Goal: Register for event/course

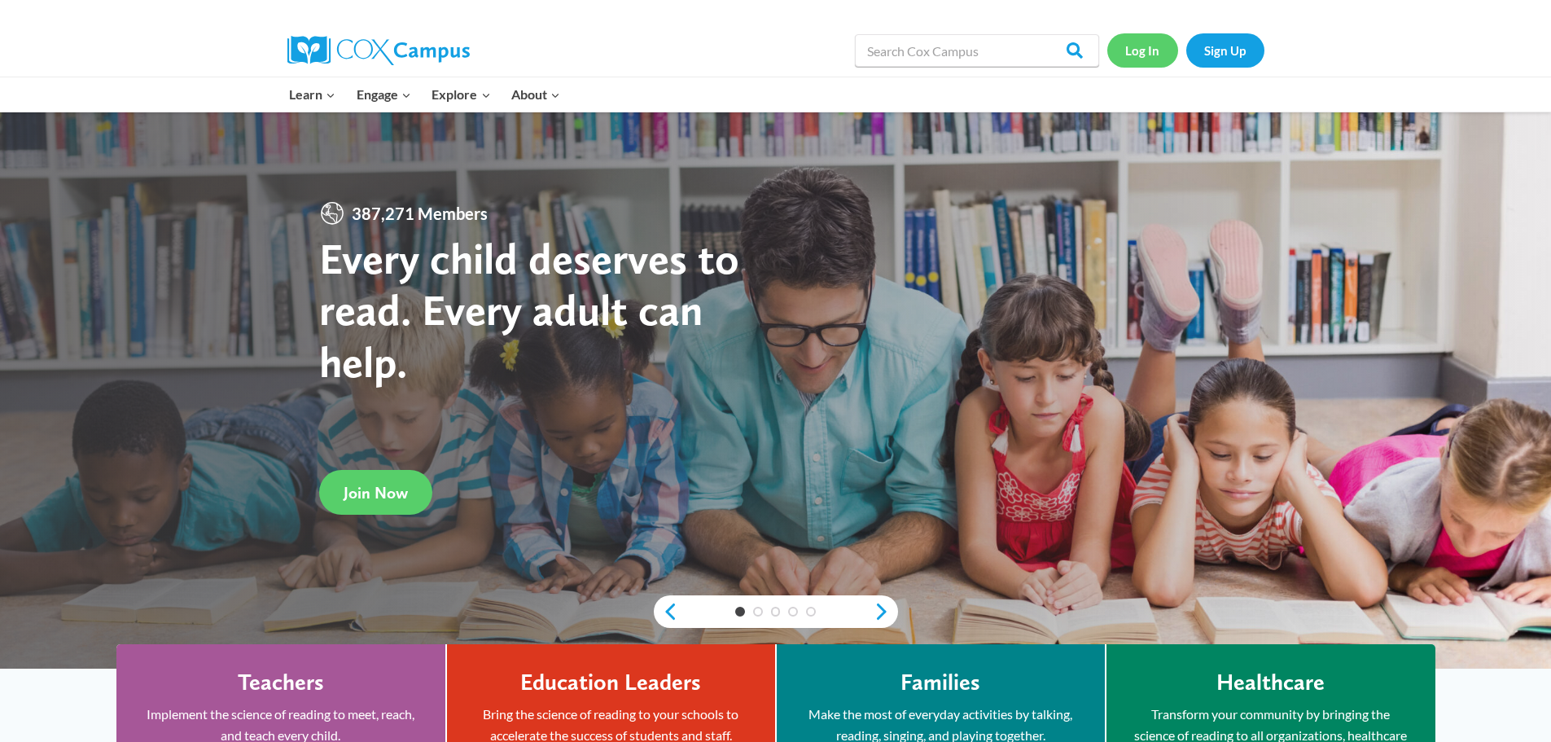
click at [1138, 51] on link "Log In" at bounding box center [1143, 49] width 71 height 33
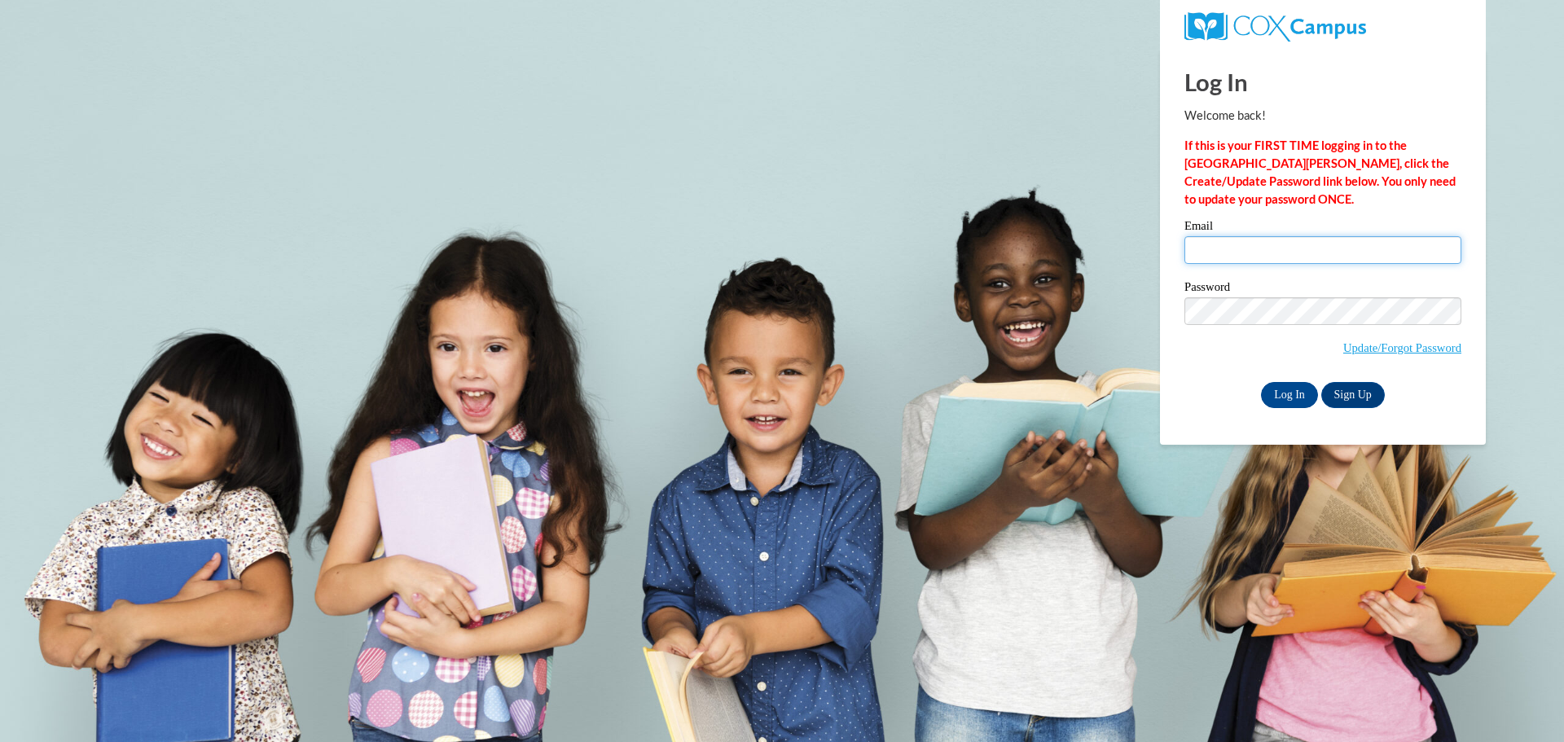
click at [1213, 246] on input "Email" at bounding box center [1322, 250] width 277 height 28
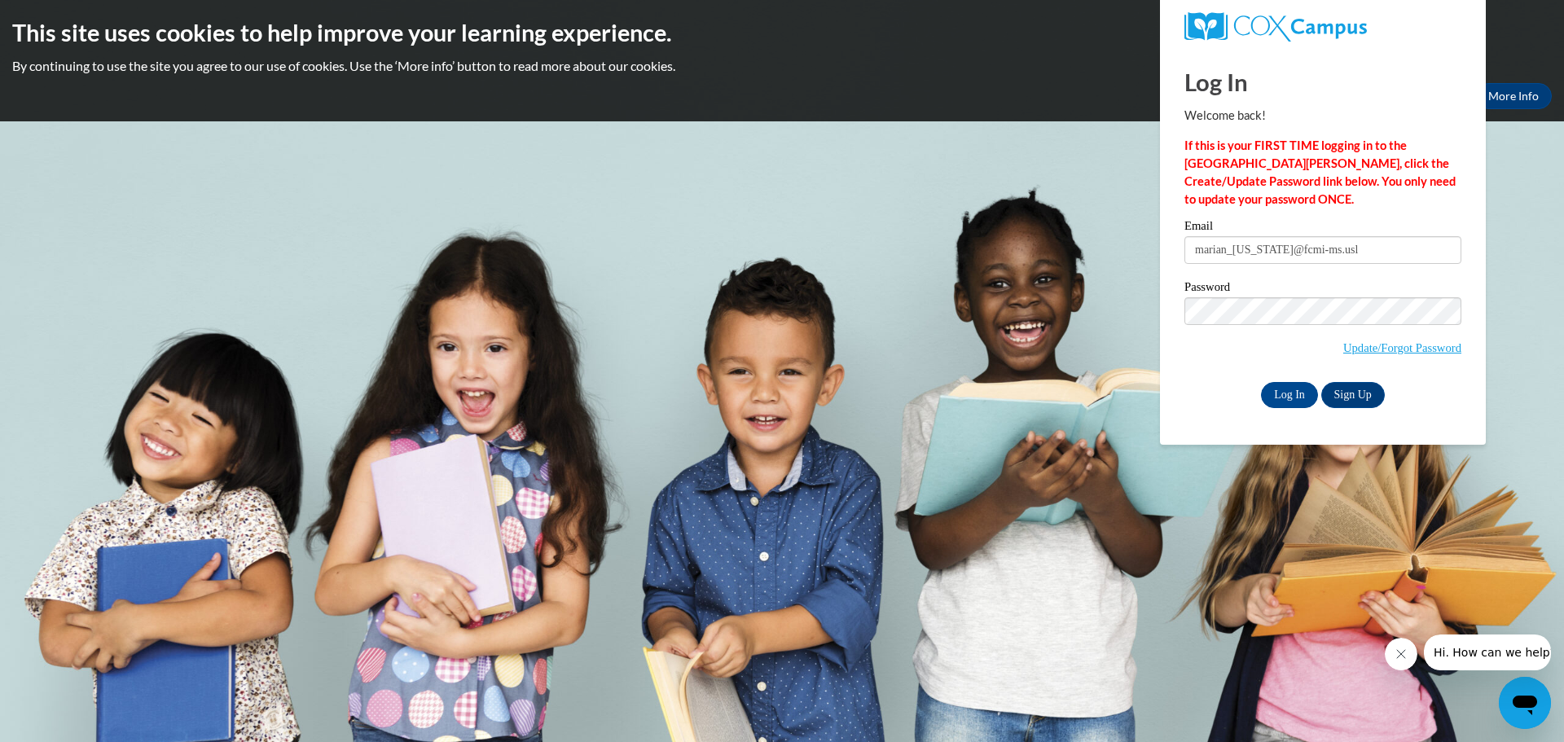
type input "marian_washington@fcmi-ms.us"
click at [1281, 397] on input "Log In" at bounding box center [1289, 395] width 57 height 26
click at [1287, 396] on input "Log In" at bounding box center [1289, 395] width 57 height 26
click at [1290, 395] on input "Log In" at bounding box center [1289, 395] width 57 height 26
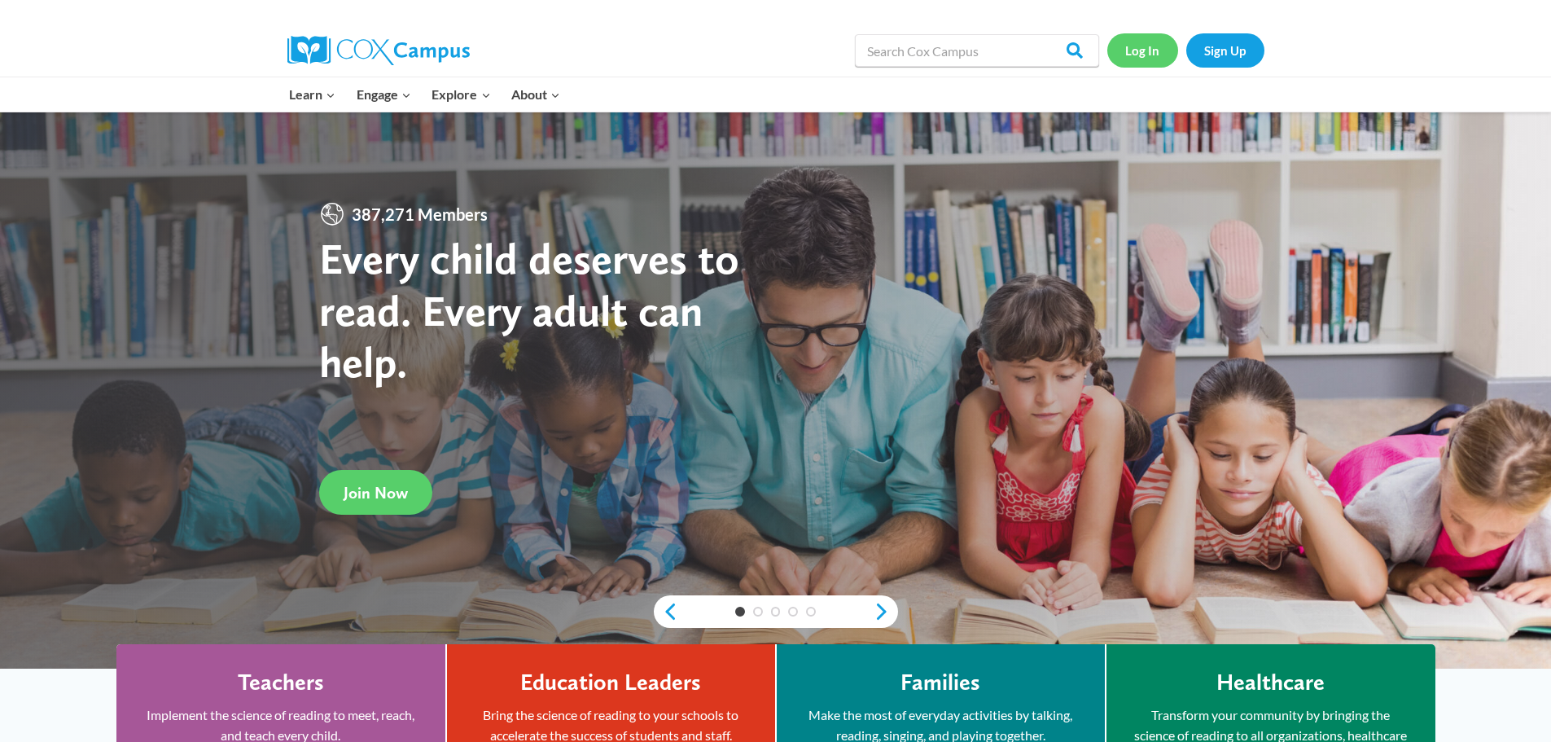
click at [1142, 40] on link "Log In" at bounding box center [1143, 49] width 71 height 33
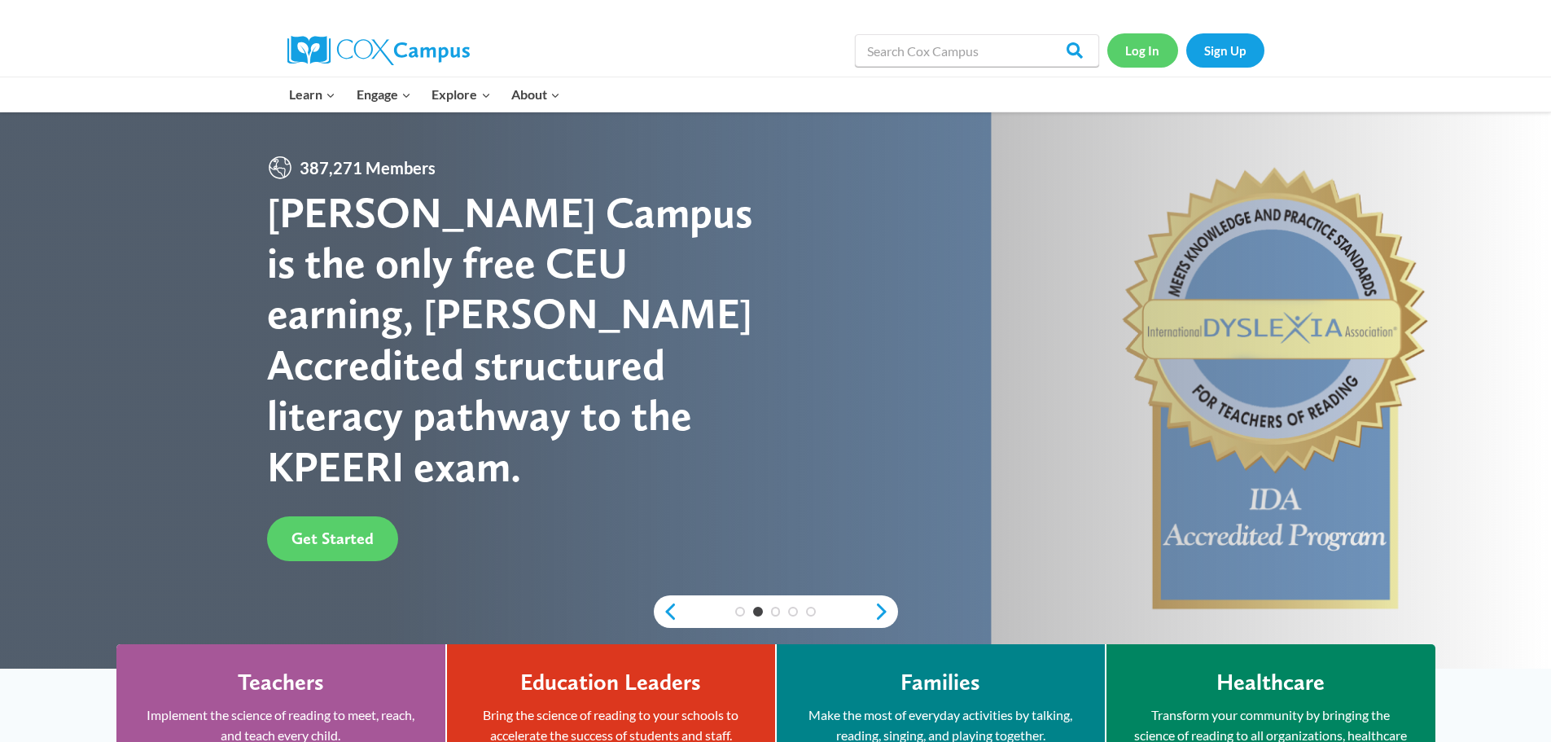
click at [1143, 55] on link "Log In" at bounding box center [1143, 49] width 71 height 33
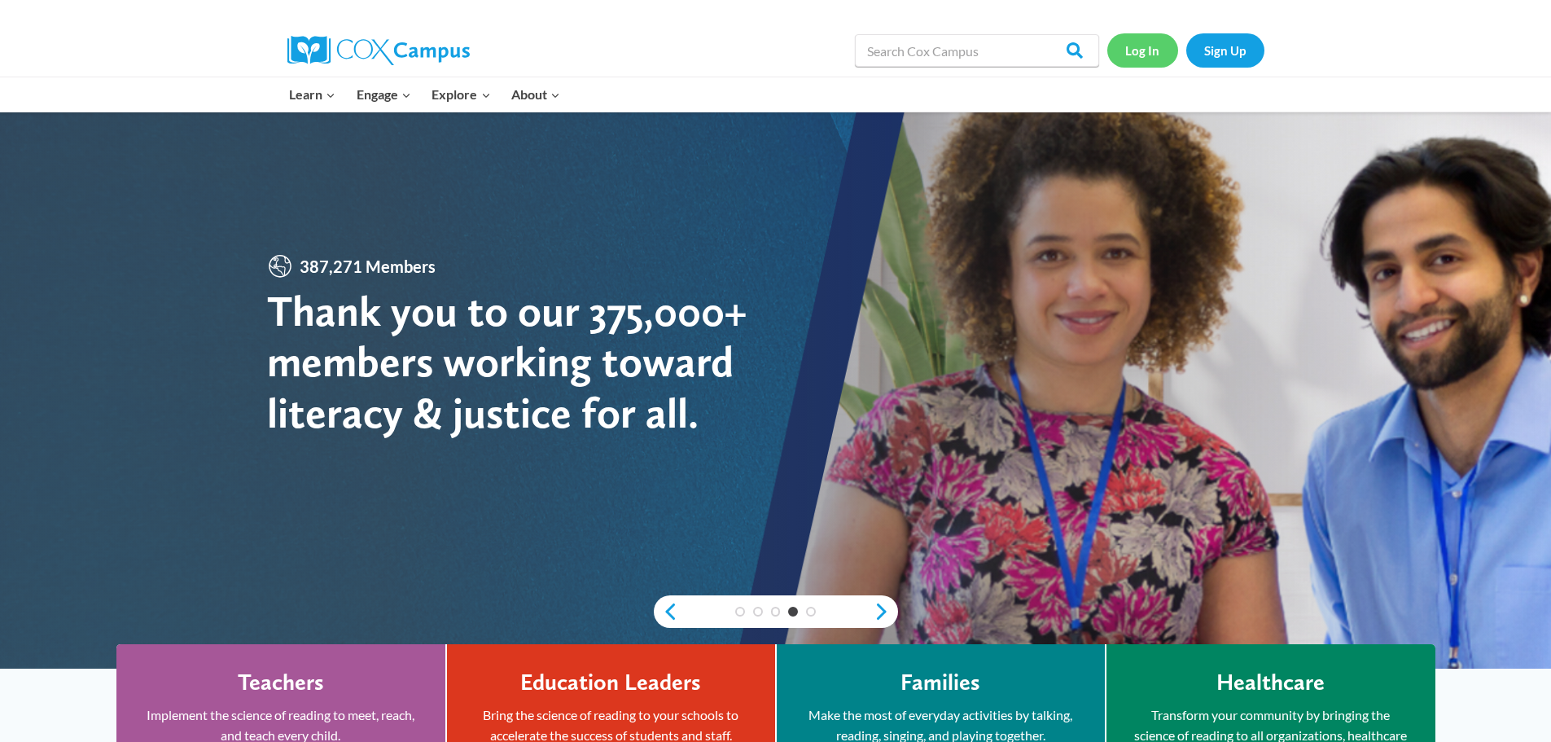
click at [1143, 54] on link "Log In" at bounding box center [1143, 49] width 71 height 33
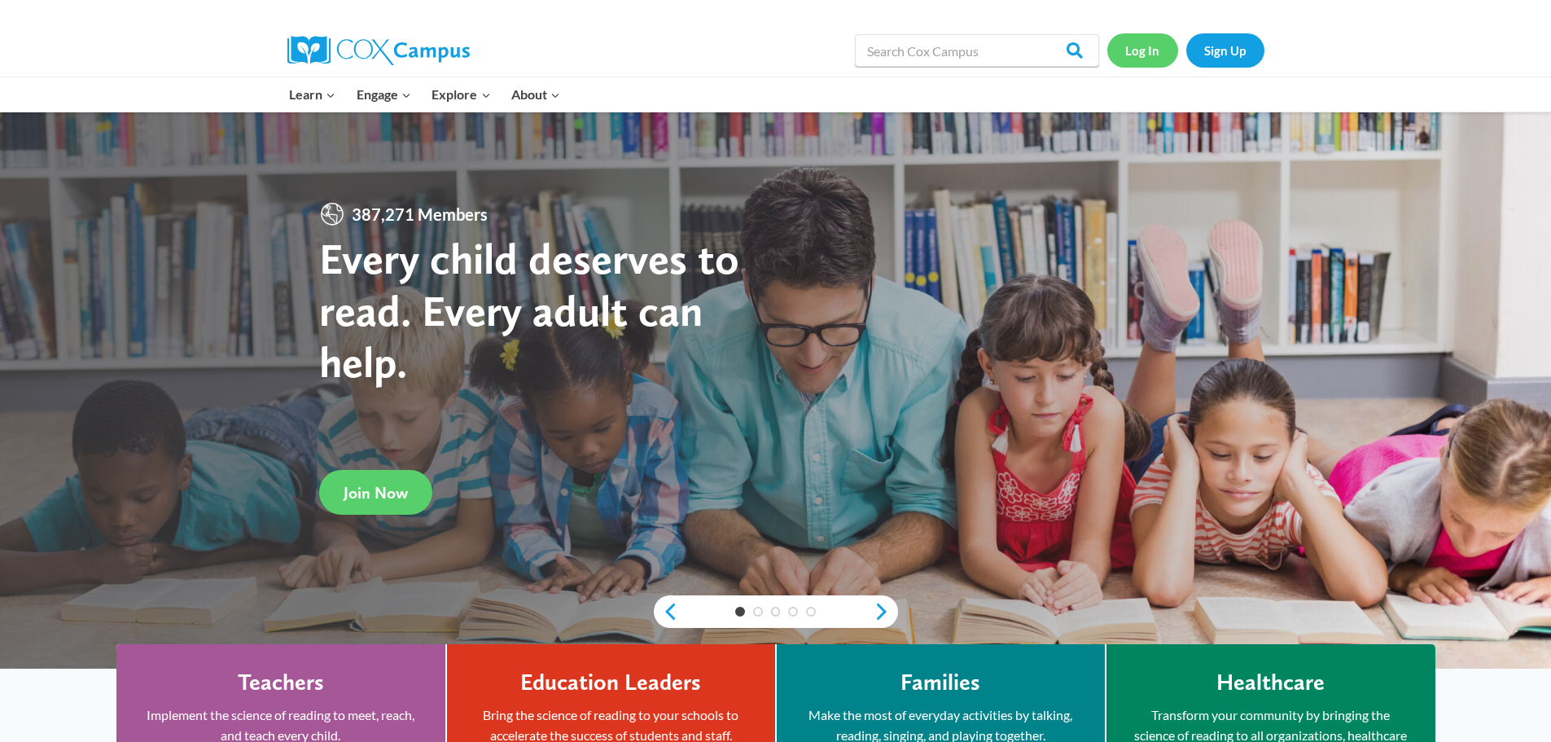
click at [1151, 51] on link "Log In" at bounding box center [1143, 49] width 71 height 33
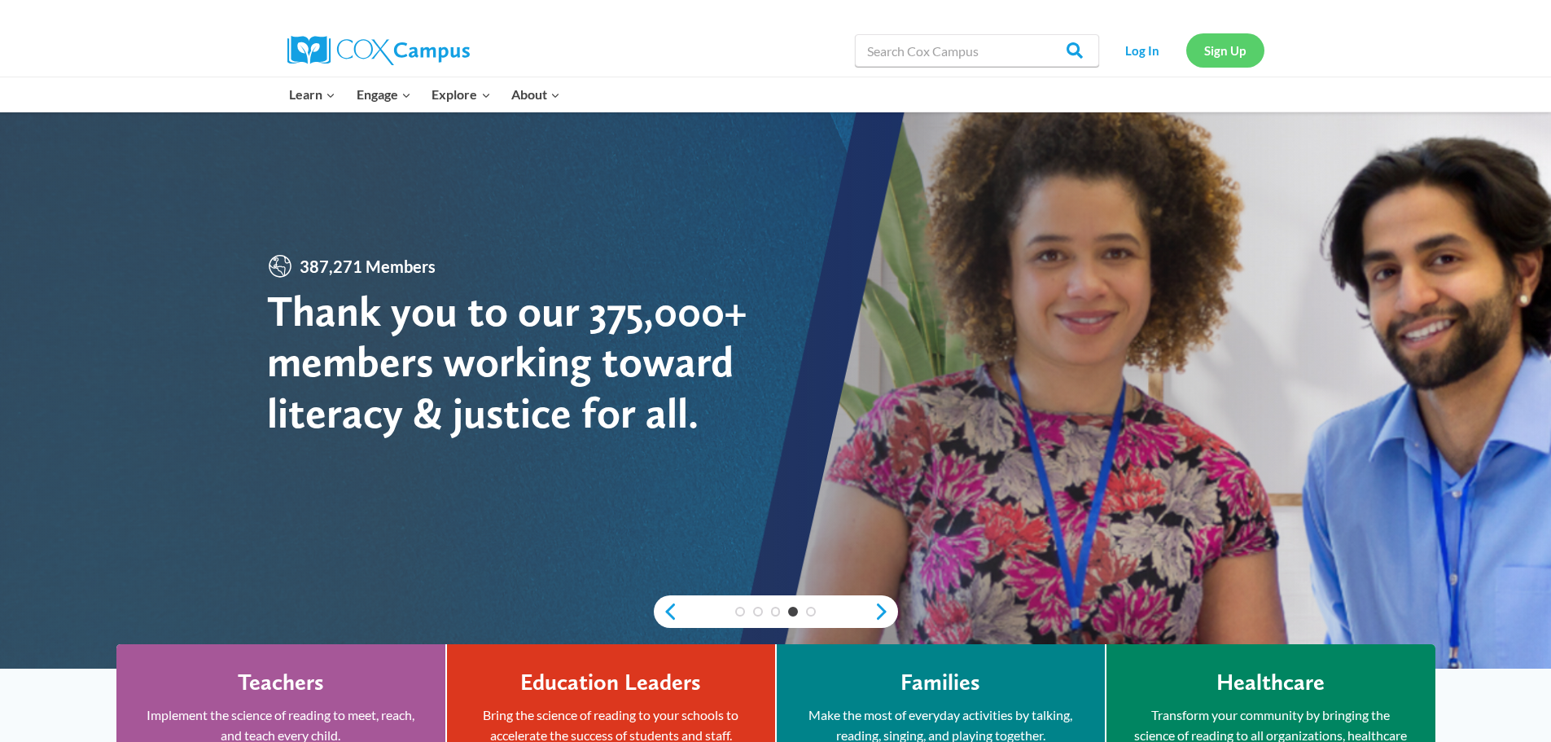
click at [1247, 51] on link "Sign Up" at bounding box center [1226, 49] width 78 height 33
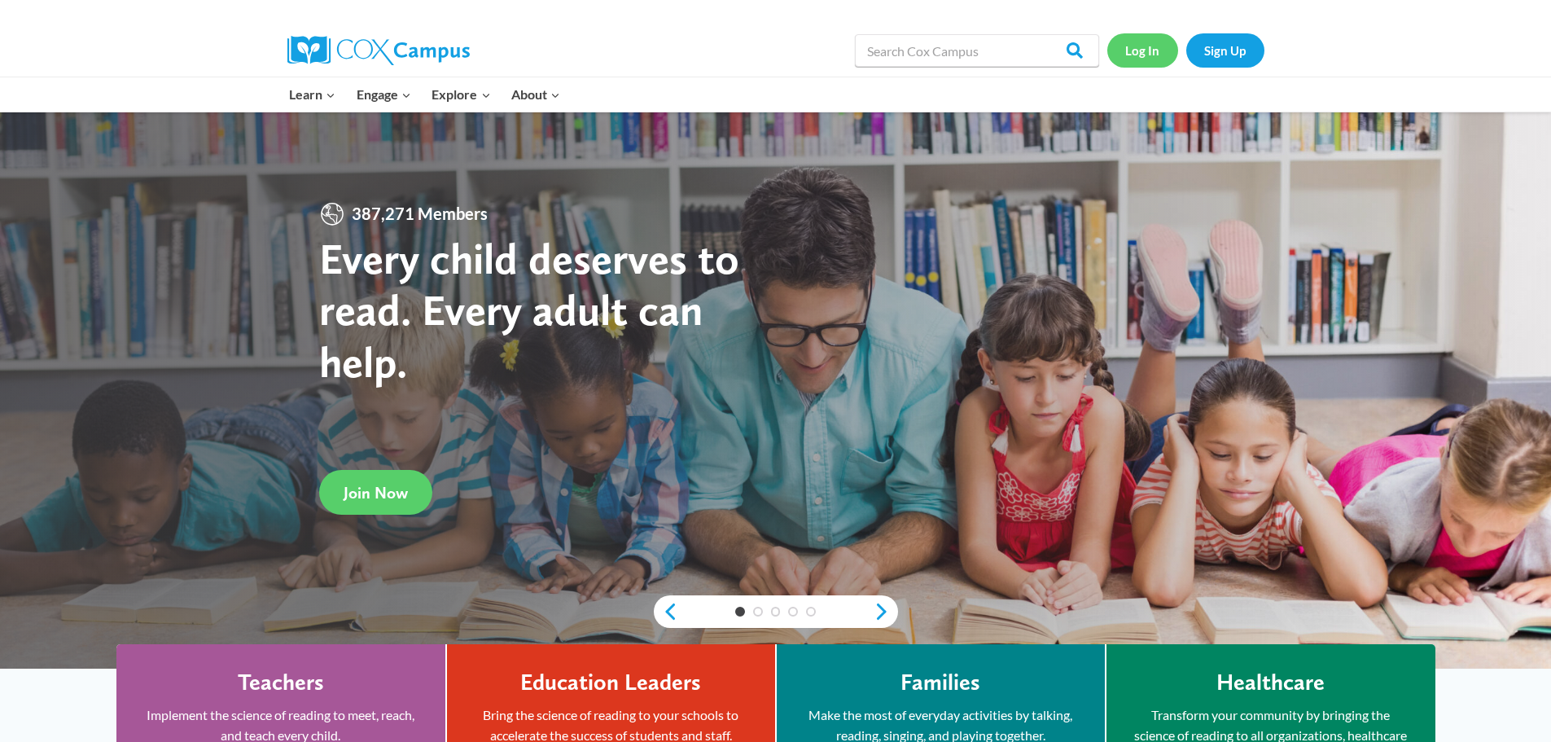
click at [1158, 55] on link "Log In" at bounding box center [1143, 49] width 71 height 33
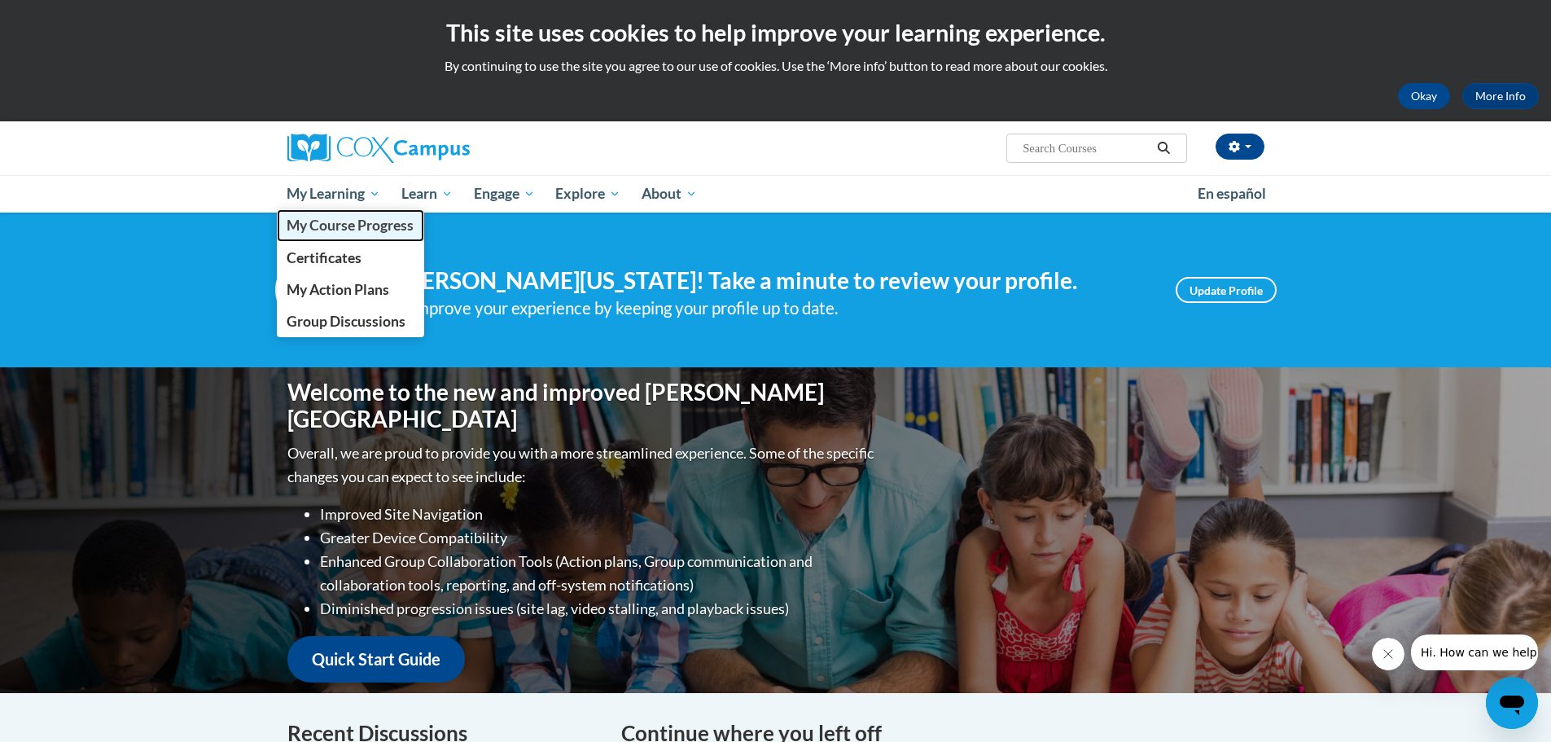
click at [375, 226] on span "My Course Progress" at bounding box center [350, 225] width 127 height 17
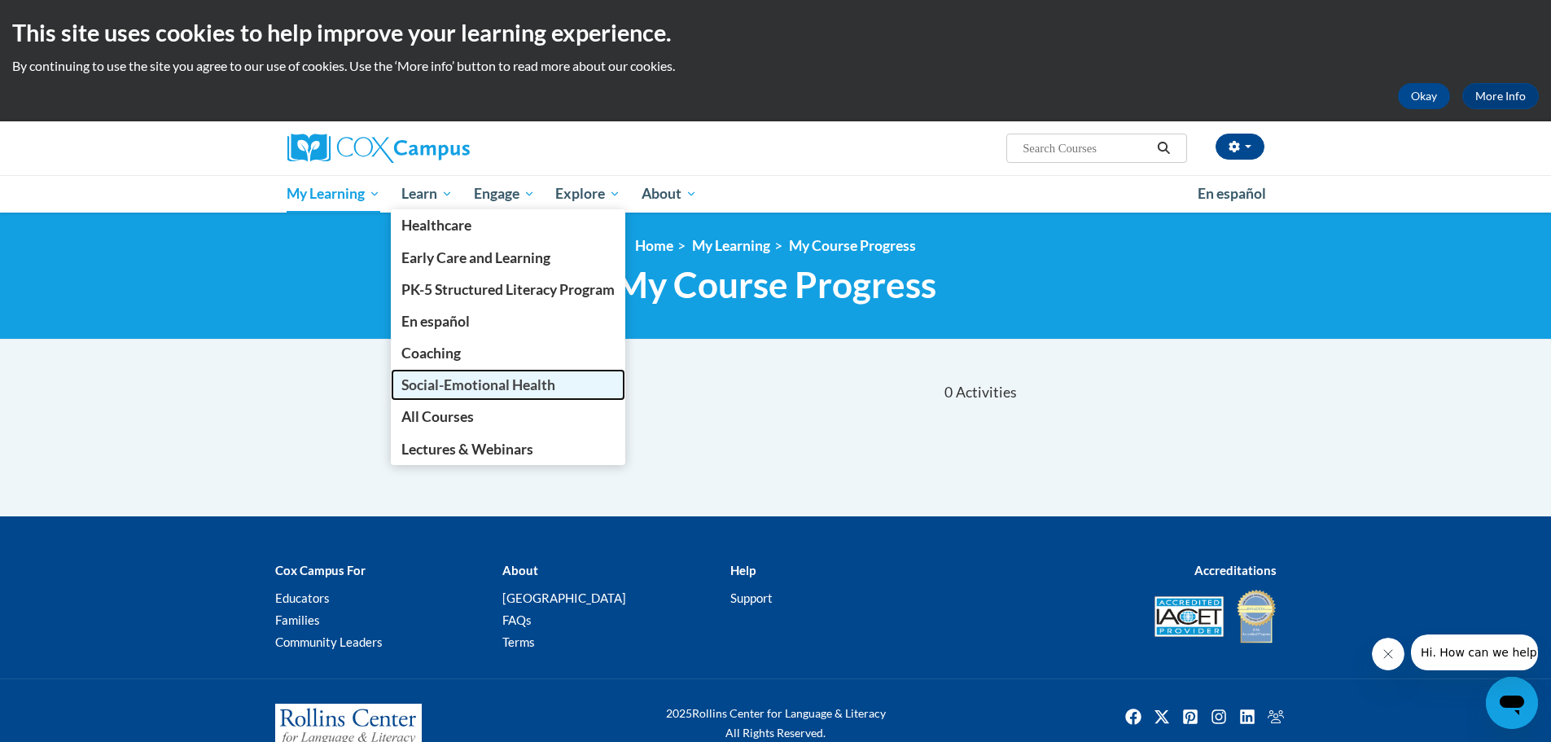
click at [532, 380] on span "Social-Emotional Health" at bounding box center [478, 384] width 154 height 17
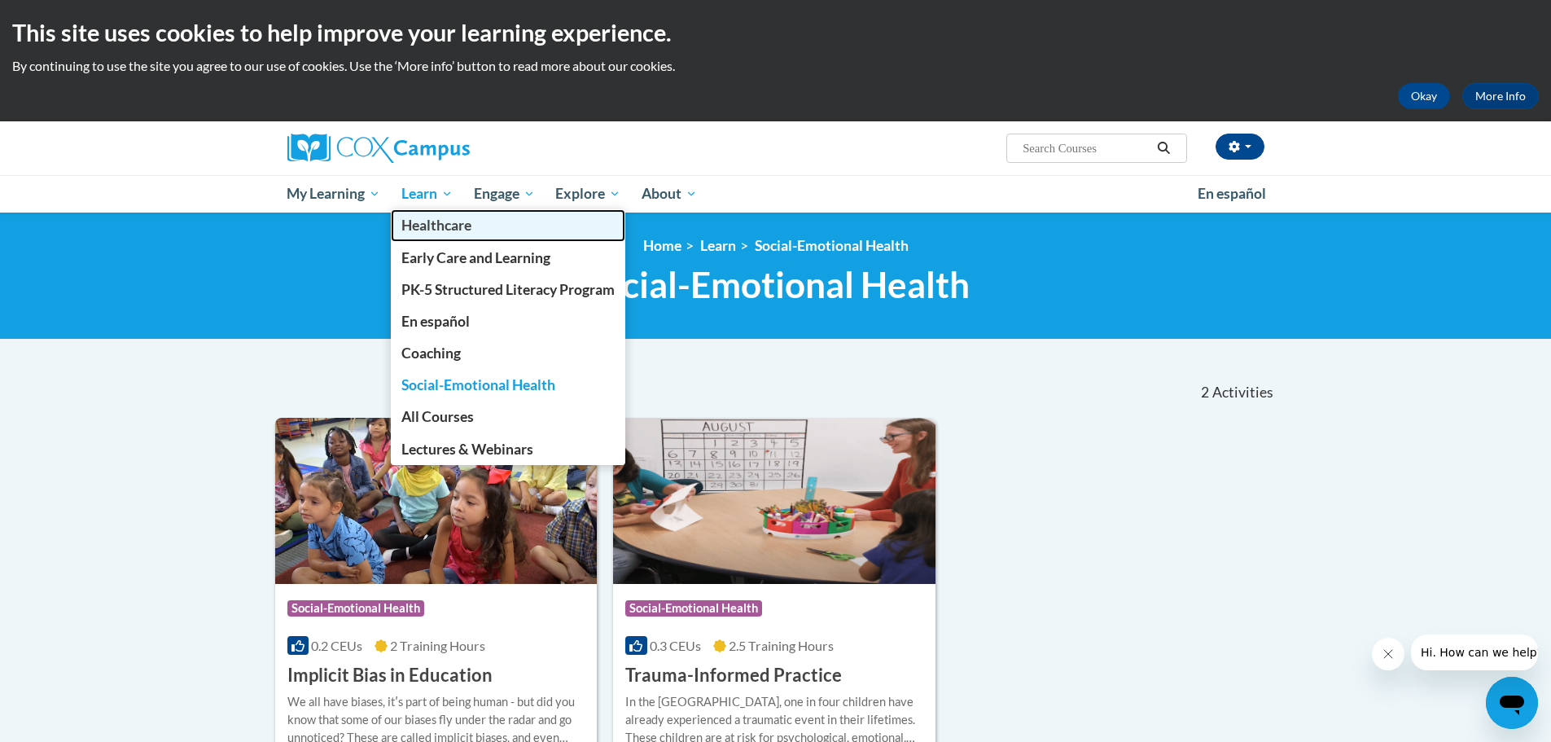
click at [445, 227] on span "Healthcare" at bounding box center [436, 225] width 70 height 17
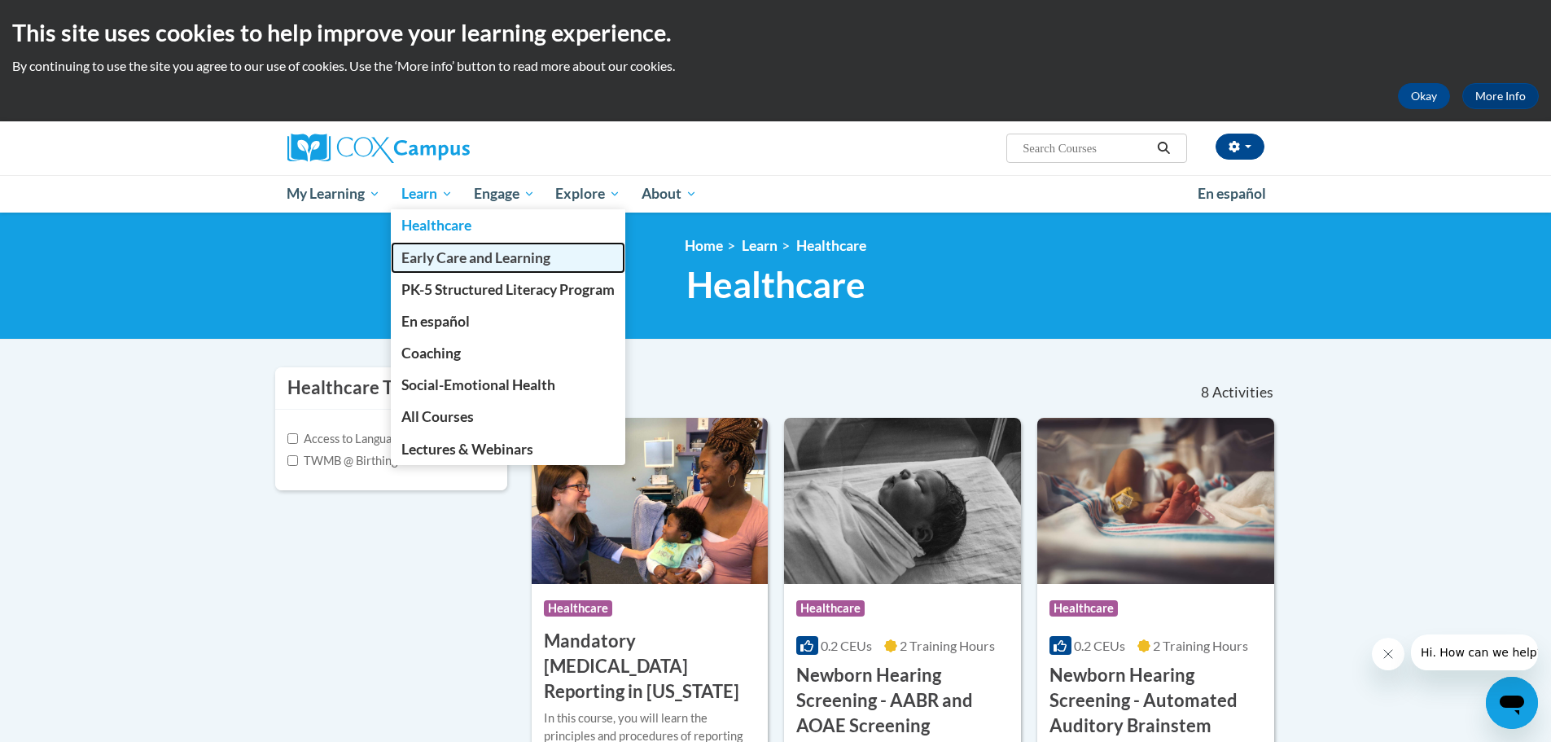
click at [484, 265] on span "Early Care and Learning" at bounding box center [475, 257] width 149 height 17
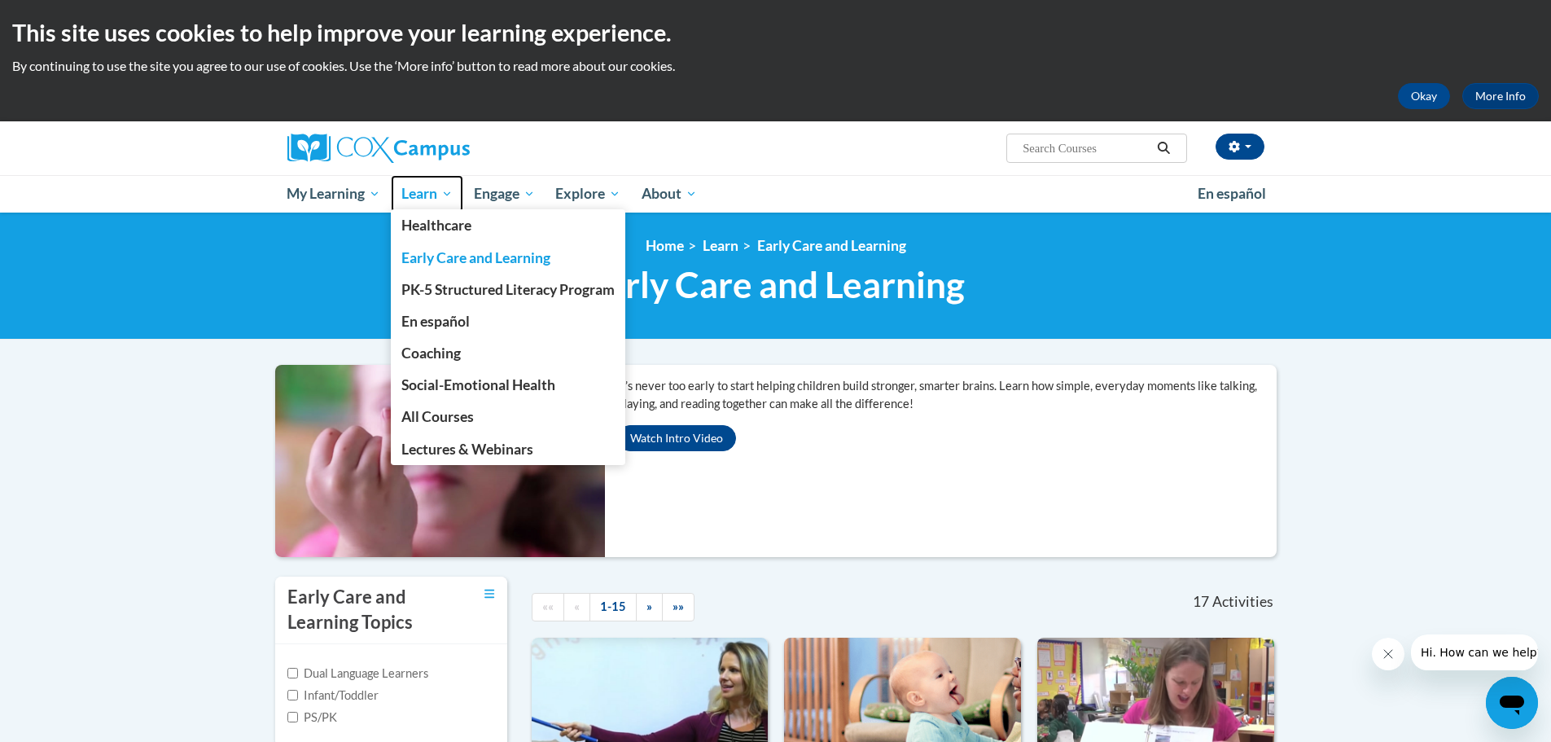
click at [435, 195] on span "Learn" at bounding box center [426, 194] width 51 height 20
click at [467, 379] on span "Social-Emotional Health" at bounding box center [478, 384] width 154 height 17
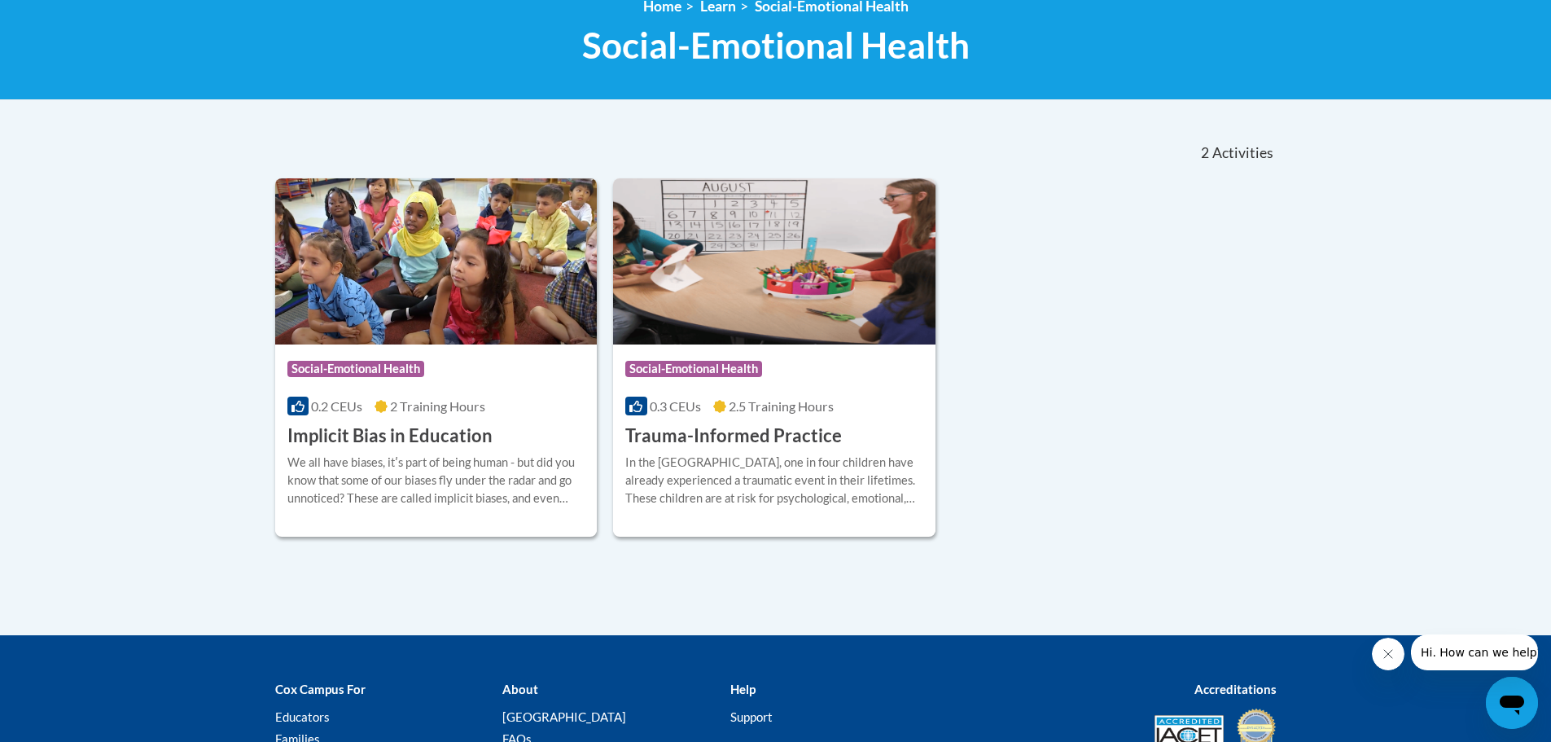
scroll to position [244, 0]
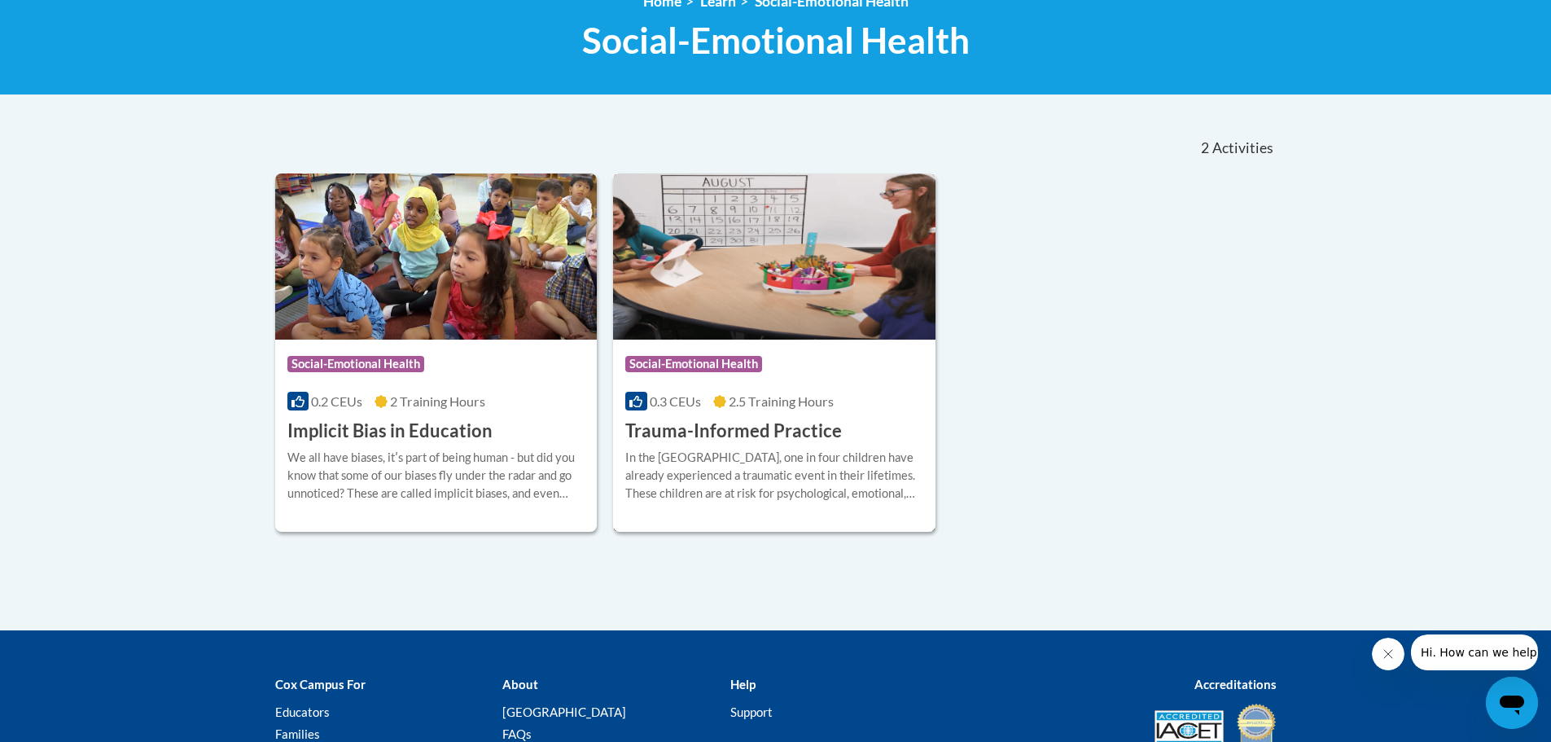
click at [686, 428] on h3 "Trauma-Informed Practice" at bounding box center [733, 431] width 217 height 25
click at [705, 352] on div "Course Category: Social-Emotional Health" at bounding box center [774, 366] width 298 height 37
click at [687, 401] on span "0.3 CEUs" at bounding box center [675, 400] width 51 height 15
click at [732, 208] on img at bounding box center [774, 256] width 322 height 166
click at [704, 481] on div "In the United States, one in four children have already experienced a traumatic…" at bounding box center [774, 476] width 298 height 54
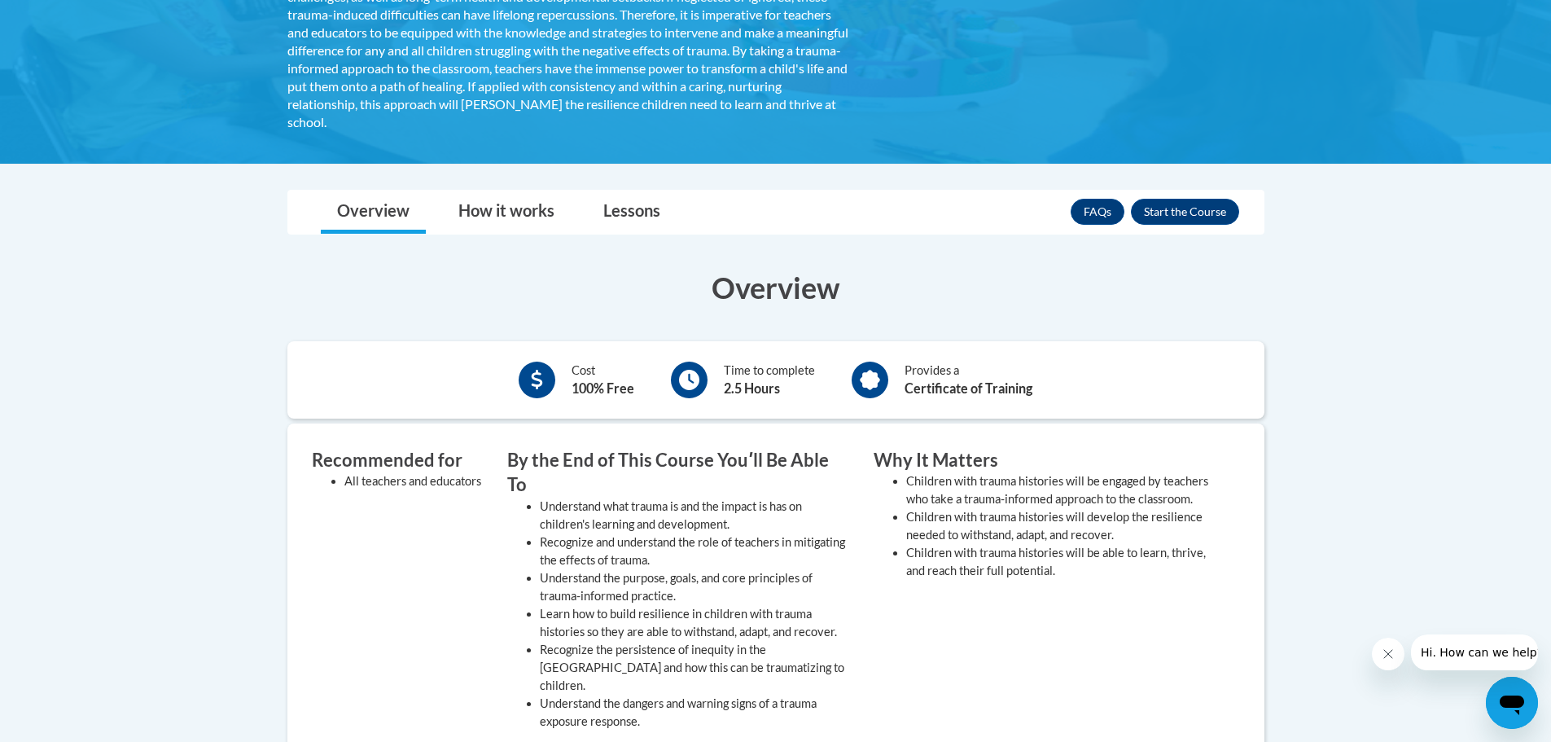
scroll to position [407, 0]
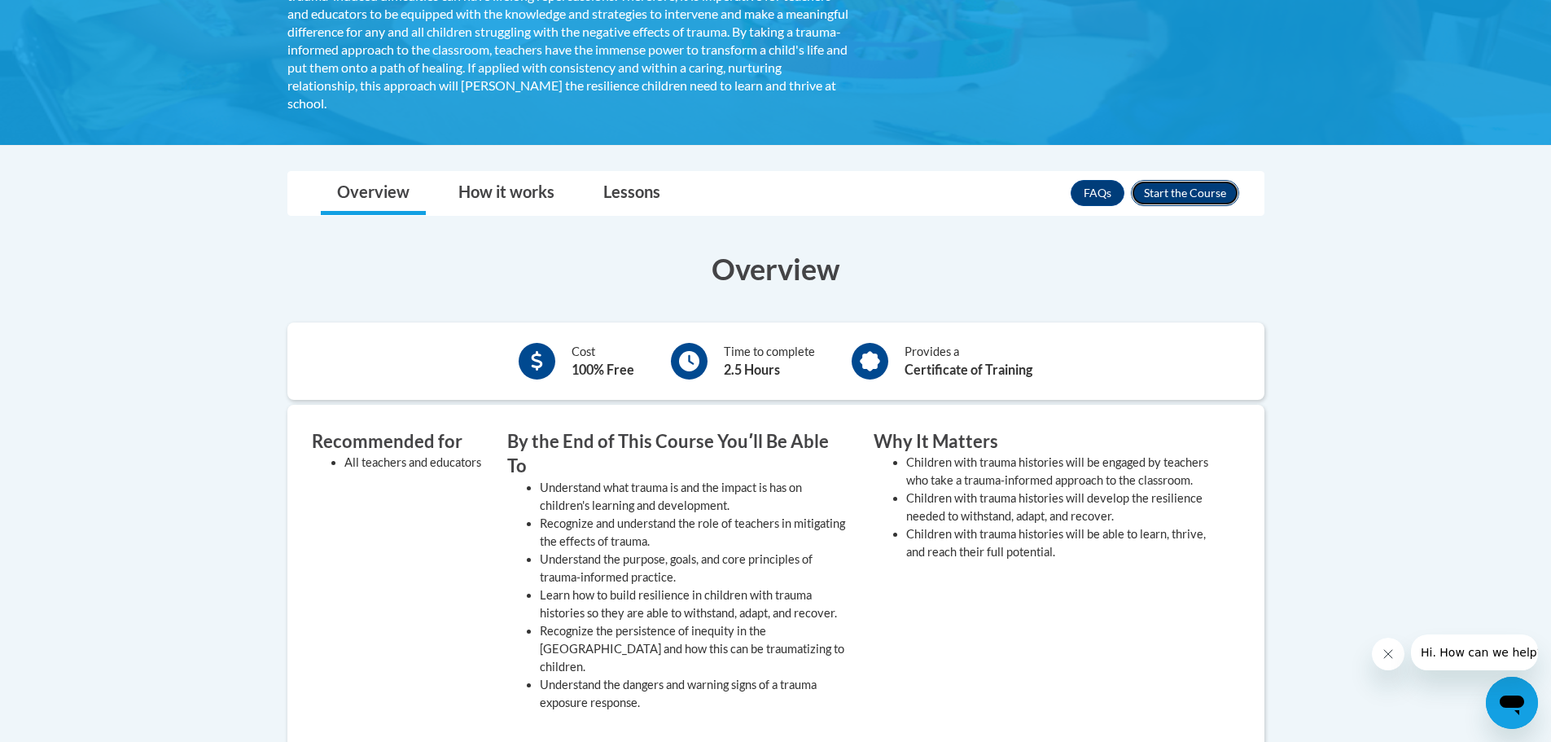
click at [1179, 194] on button "Enroll" at bounding box center [1185, 193] width 108 height 26
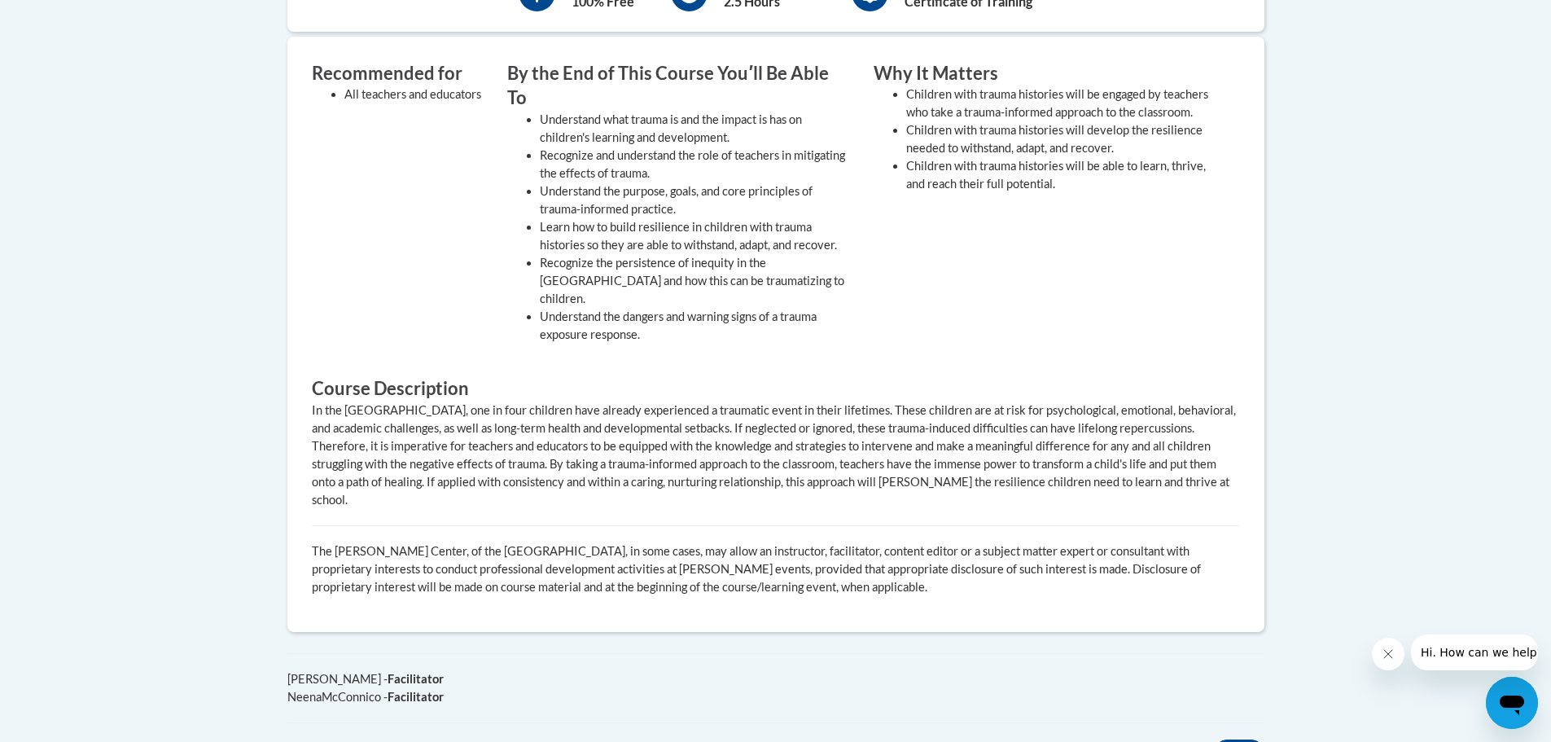
scroll to position [1059, 0]
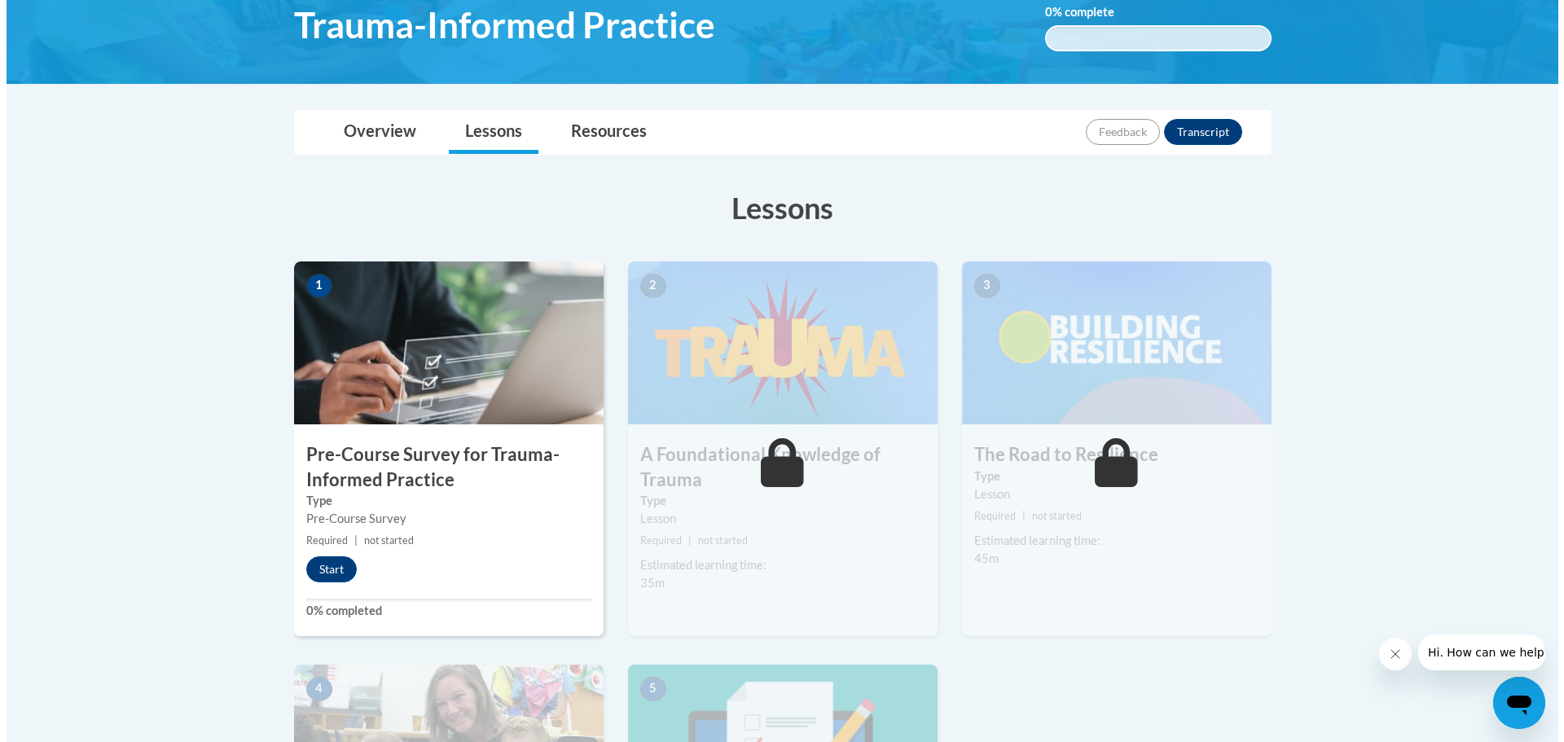
scroll to position [326, 0]
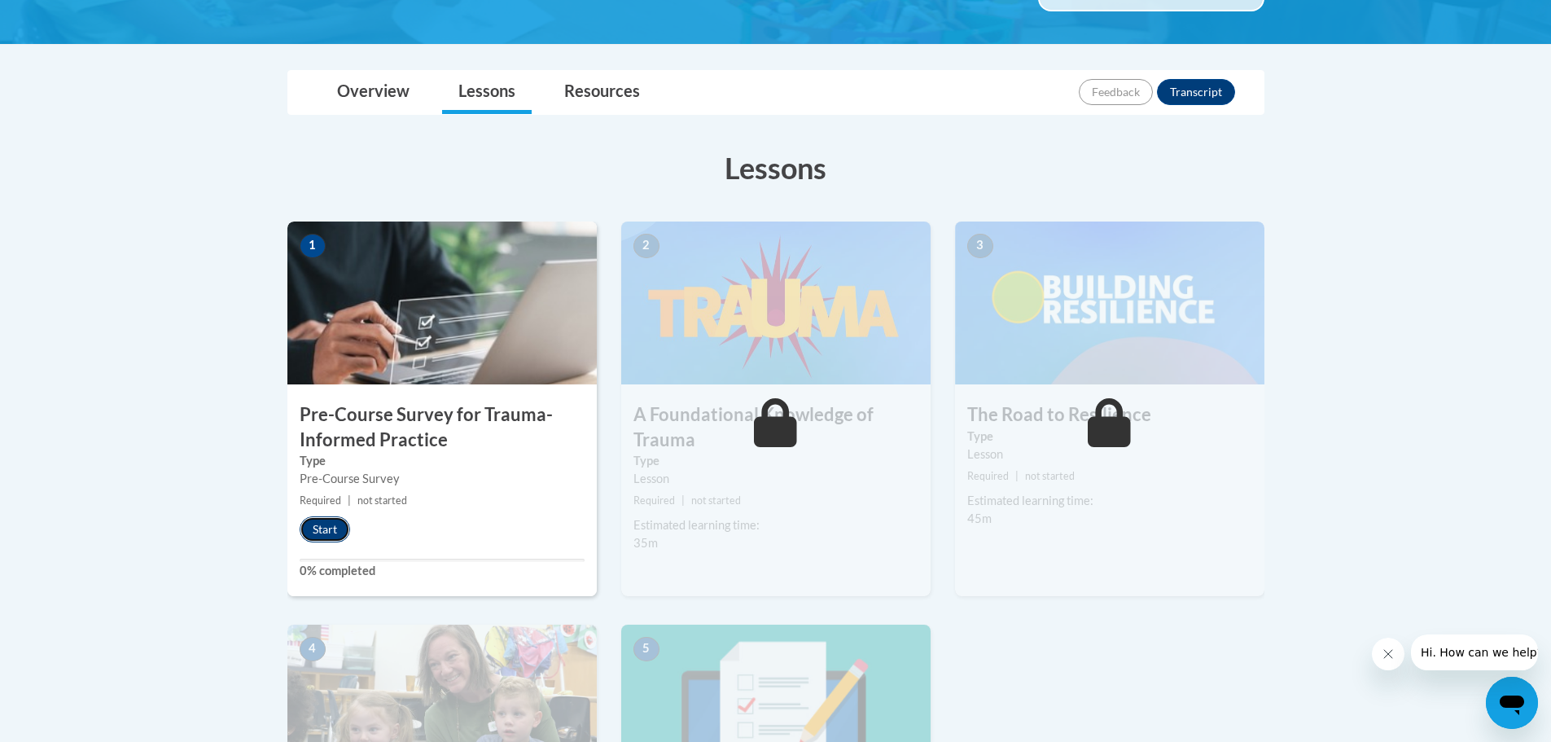
click at [320, 524] on button "Start" at bounding box center [325, 529] width 50 height 26
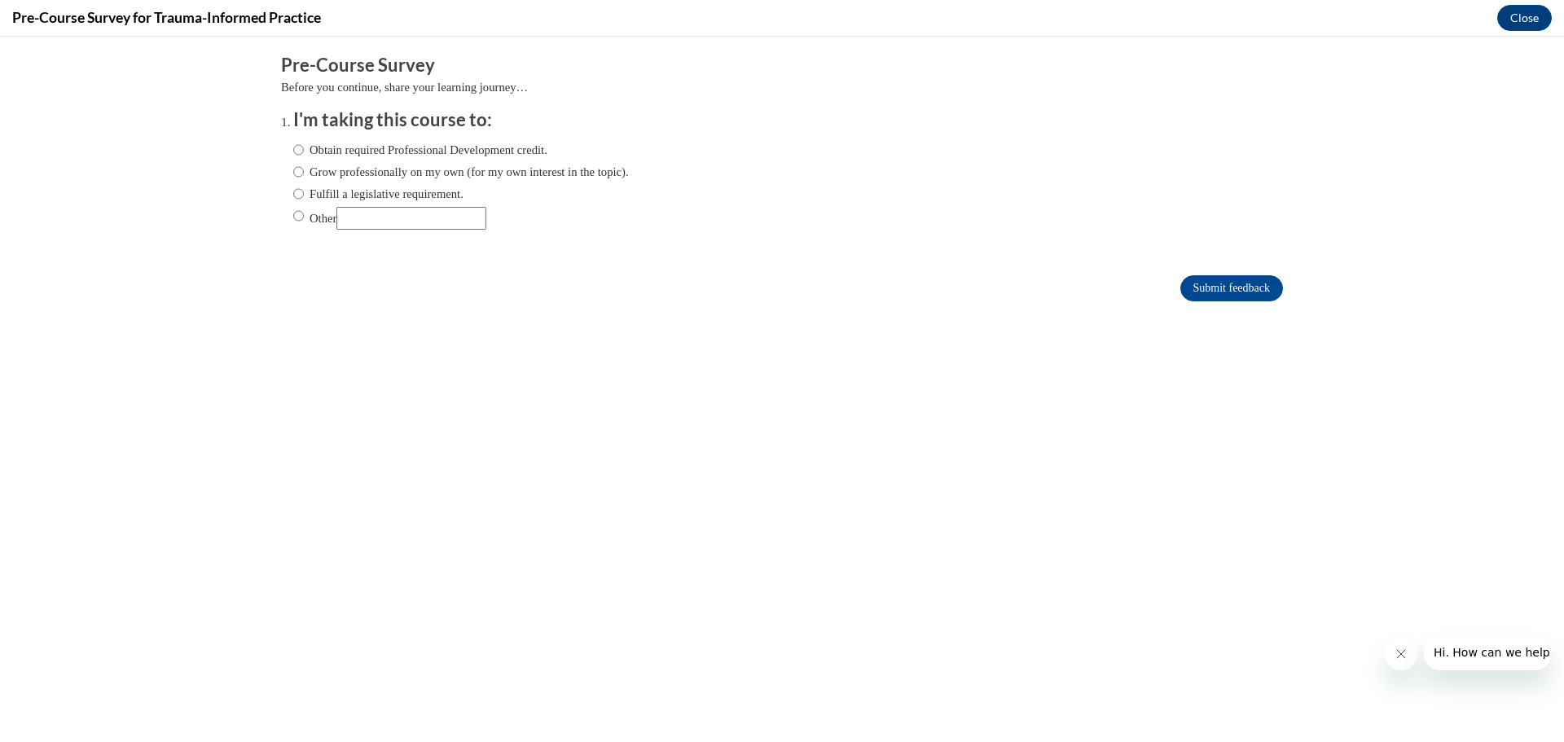
scroll to position [0, 0]
click at [325, 151] on label "Obtain required Professional Development credit." at bounding box center [420, 150] width 254 height 18
click at [304, 151] on input "Obtain required Professional Development credit." at bounding box center [298, 150] width 11 height 18
radio input "true"
click at [1209, 279] on input "Submit feedback" at bounding box center [1231, 288] width 103 height 26
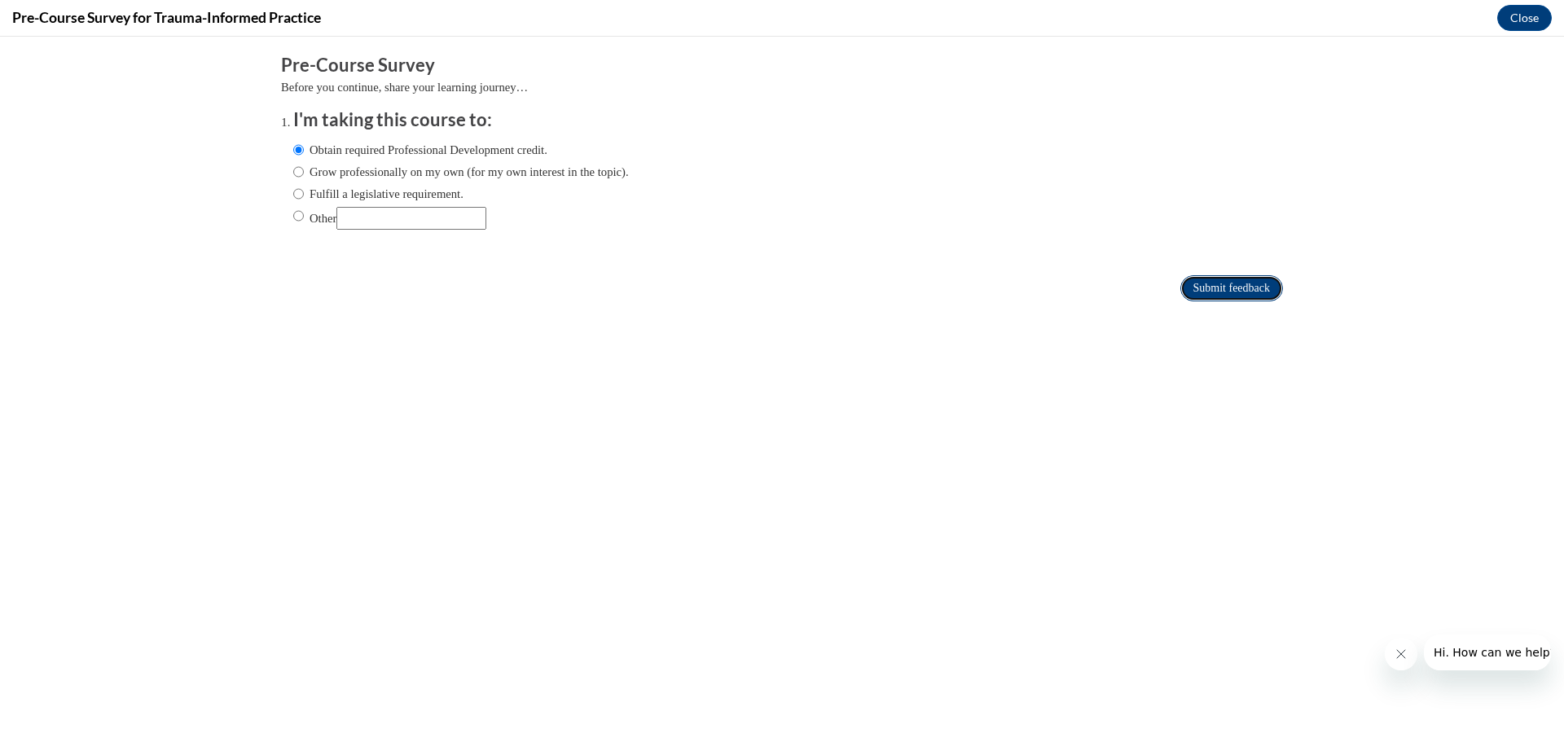
click at [1180, 283] on input "Submit feedback" at bounding box center [1231, 288] width 103 height 26
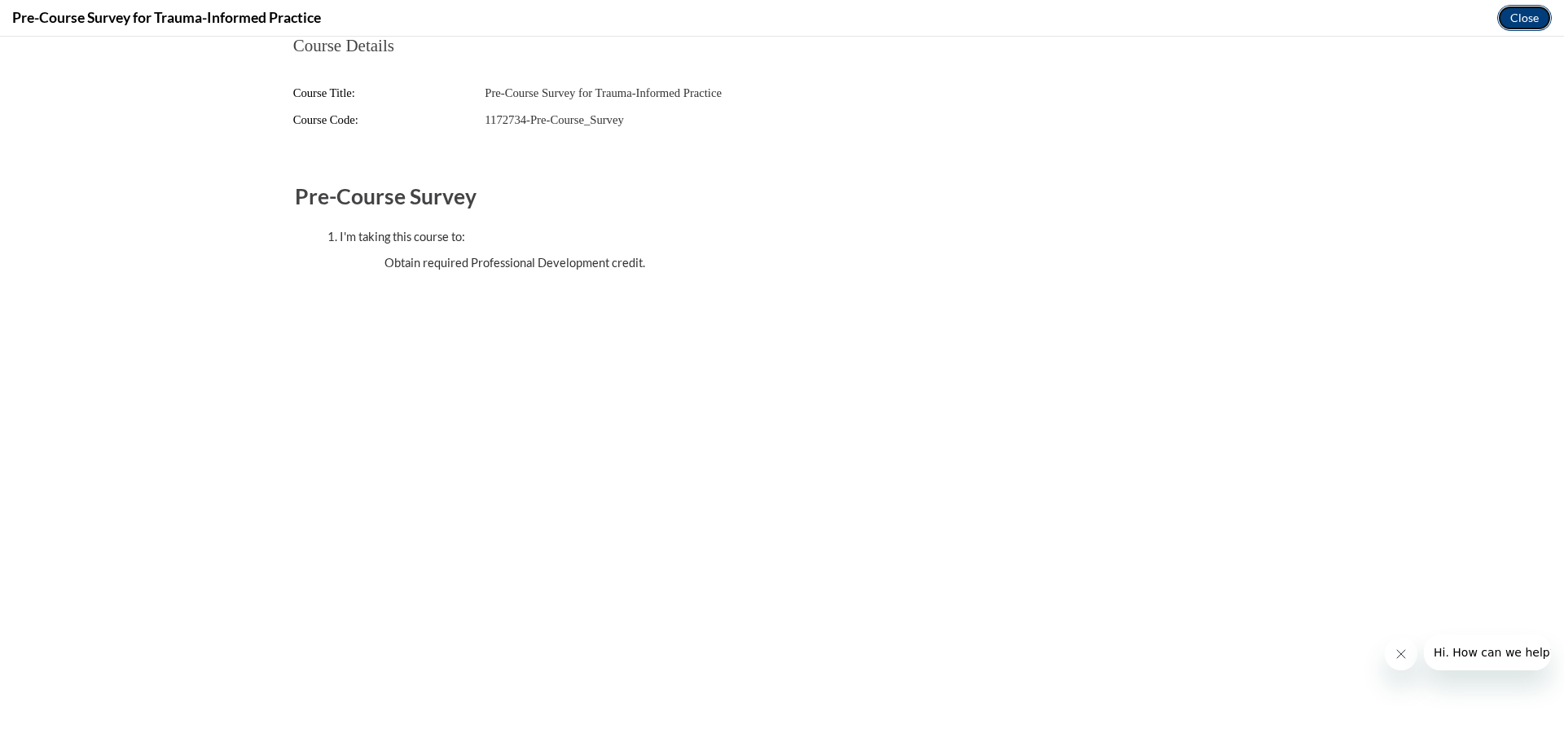
click at [1525, 17] on button "Close" at bounding box center [1524, 18] width 55 height 26
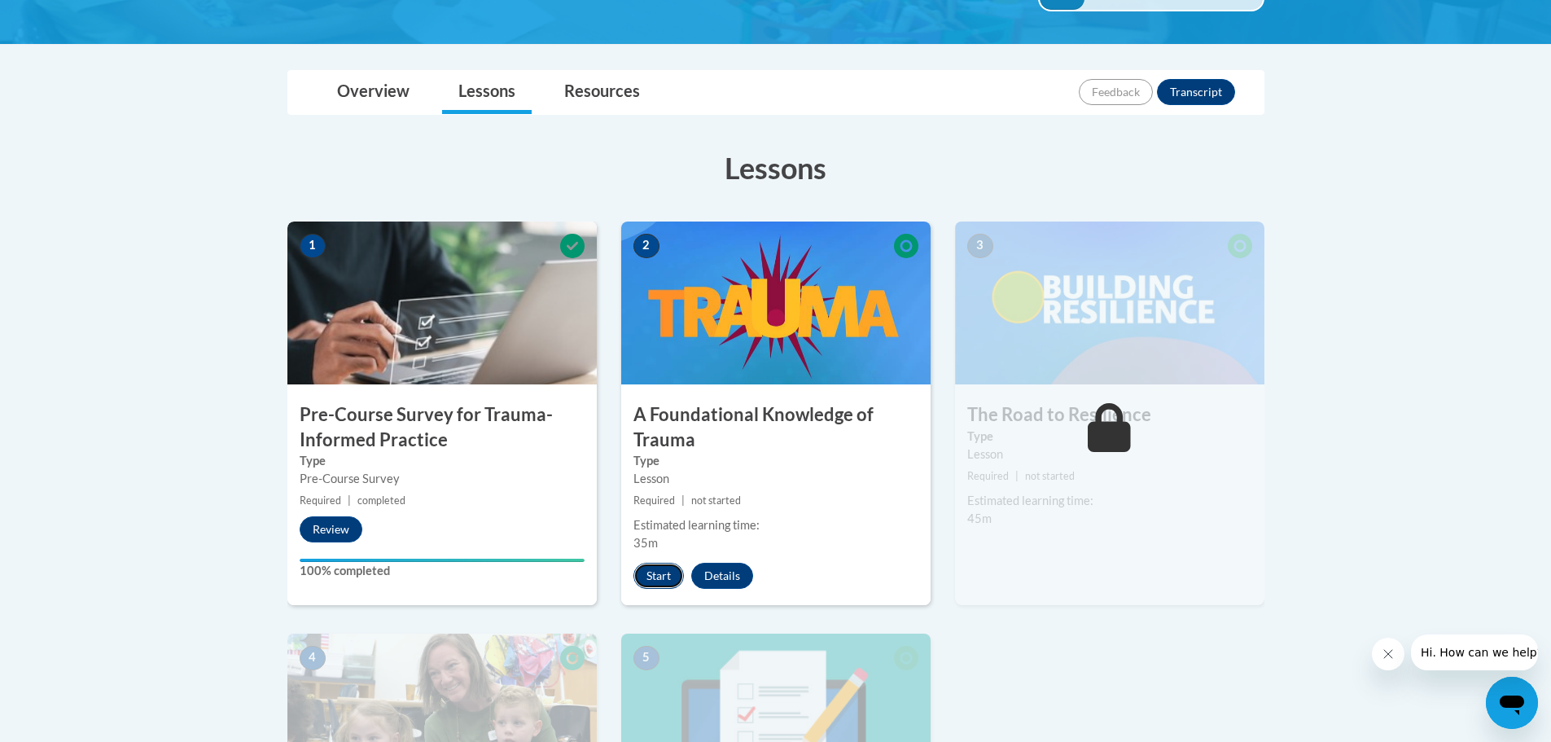
click at [634, 572] on button "Start" at bounding box center [659, 576] width 50 height 26
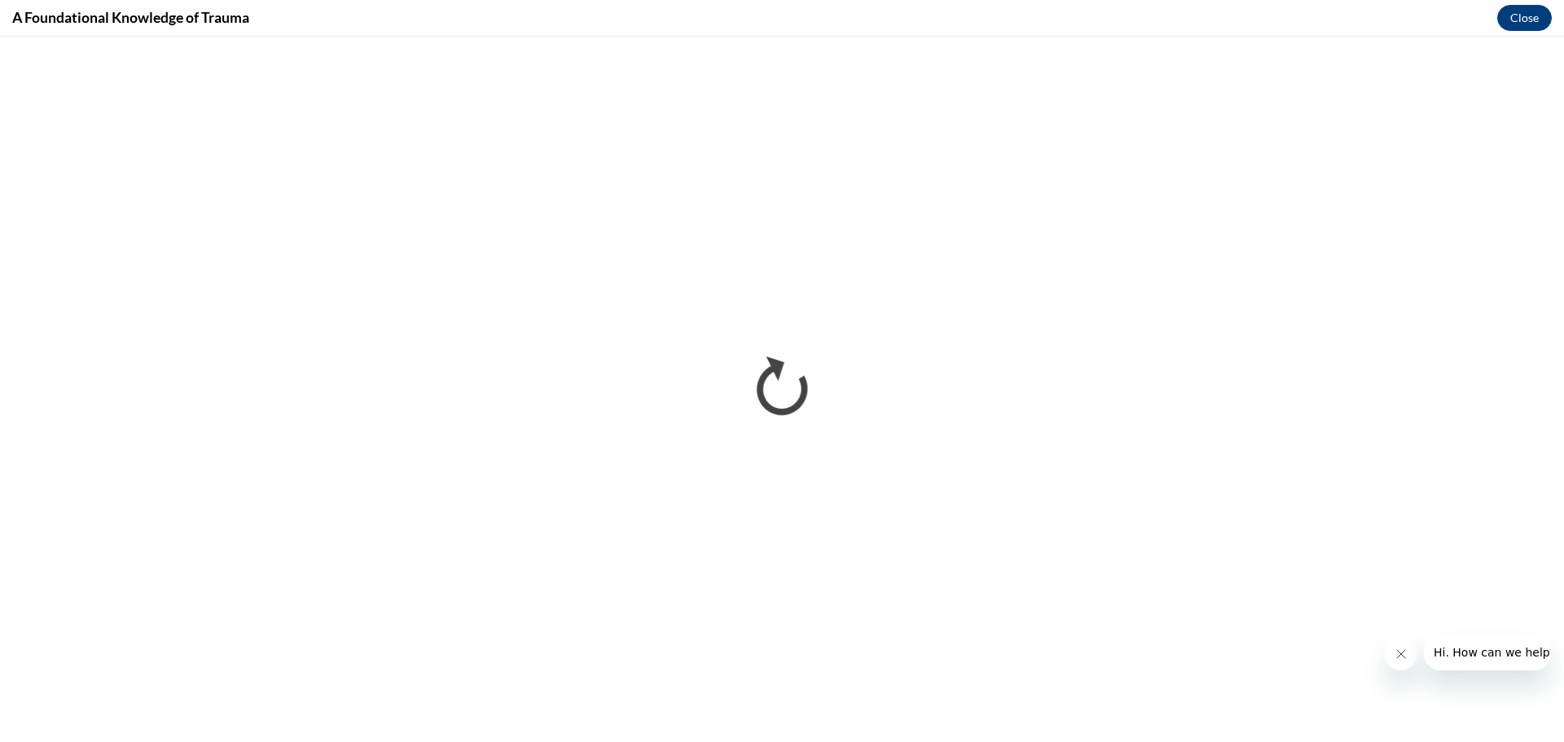
click at [1406, 657] on icon "Close message from company" at bounding box center [1399, 653] width 13 height 13
